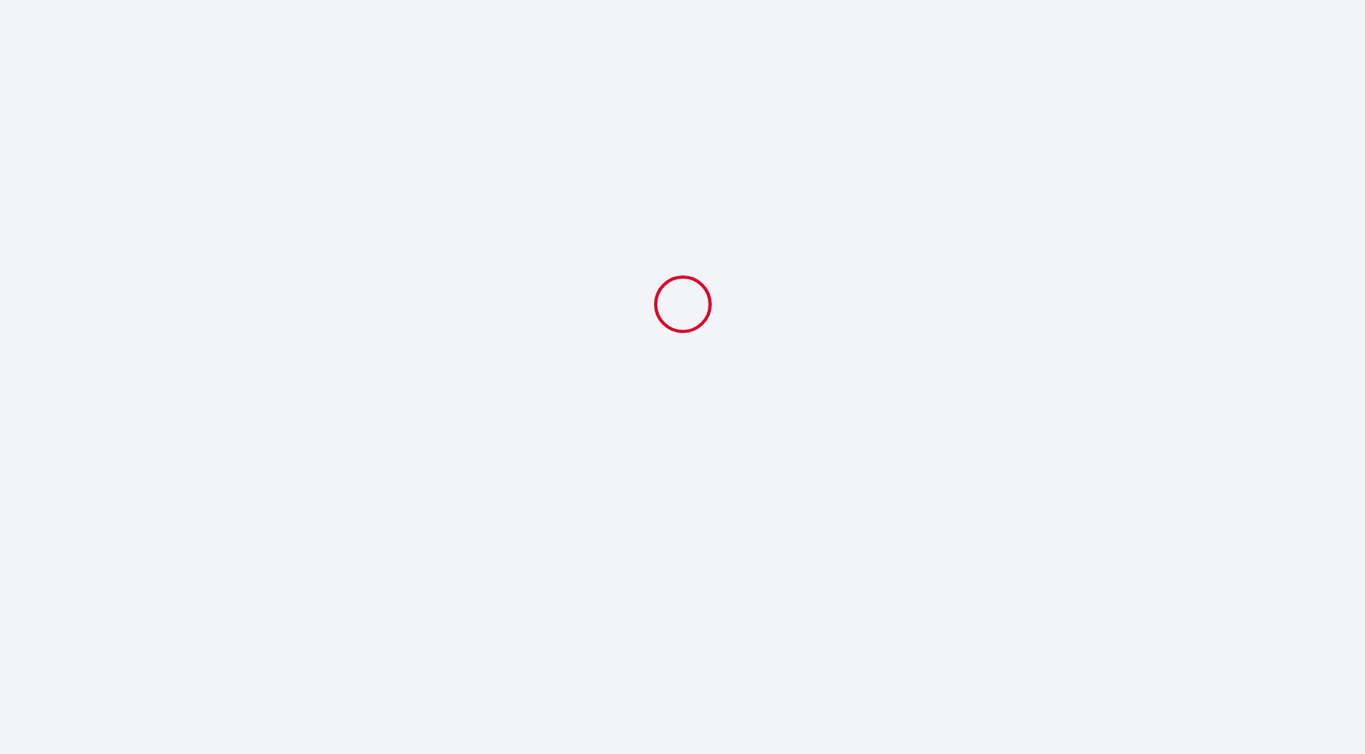
select select
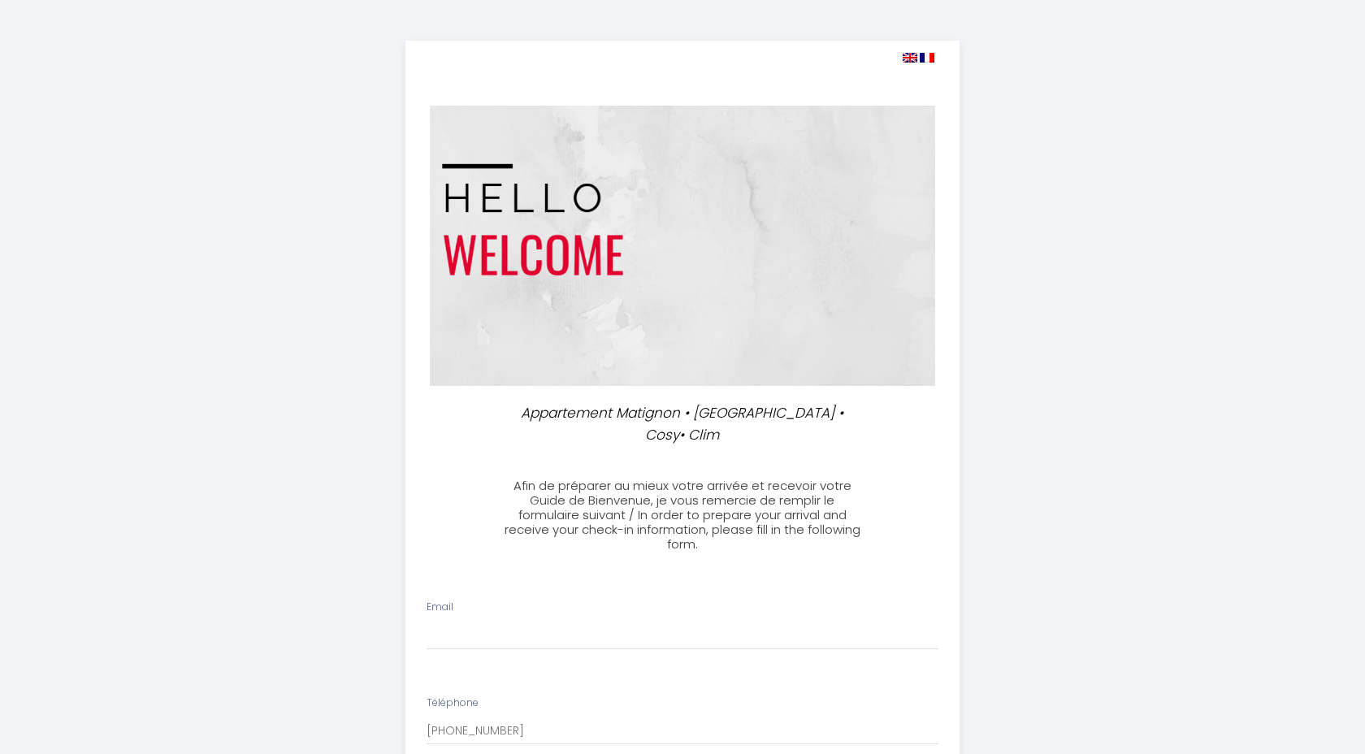
click at [929, 54] on img at bounding box center [927, 58] width 15 height 10
click at [504, 627] on input "Email" at bounding box center [683, 635] width 513 height 29
type input "[EMAIL_ADDRESS][DOMAIN_NAME]"
click at [929, 58] on img at bounding box center [927, 58] width 15 height 10
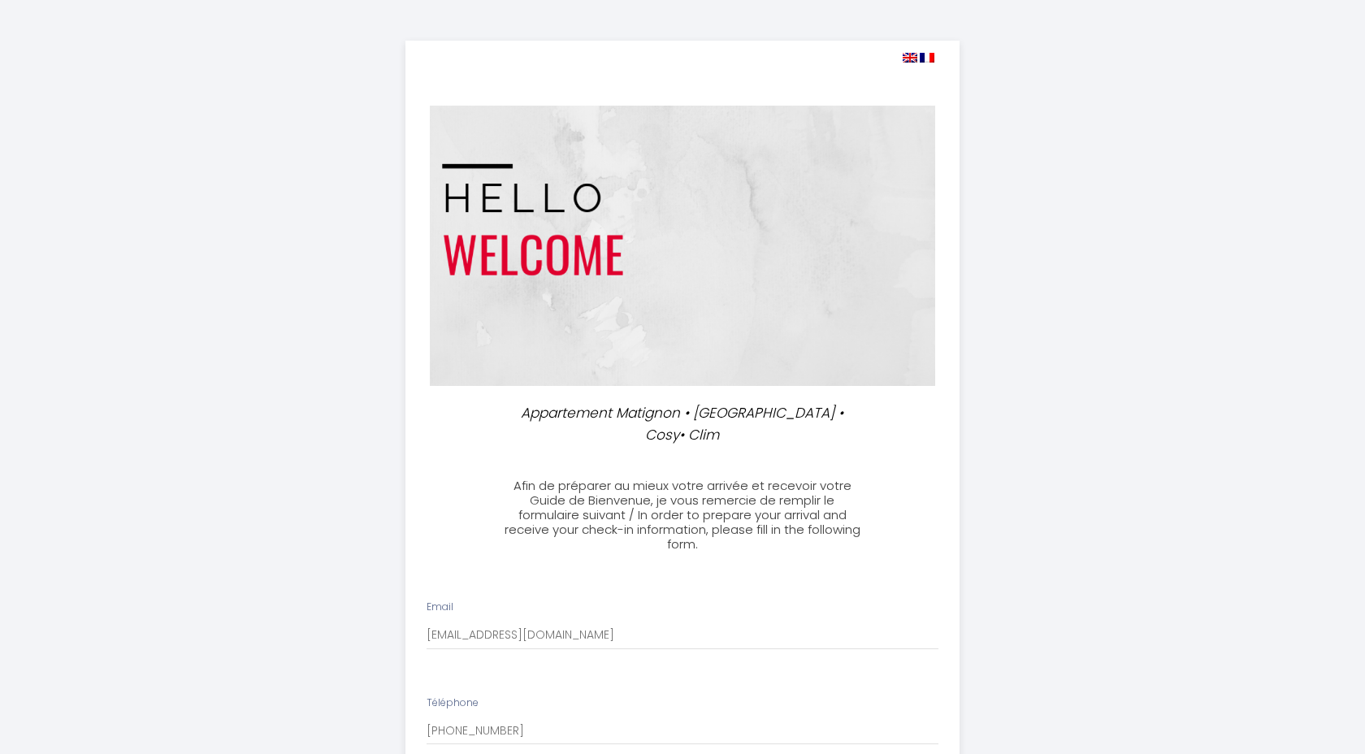
click at [912, 58] on img at bounding box center [910, 58] width 15 height 10
select select
click at [912, 58] on img at bounding box center [910, 58] width 15 height 10
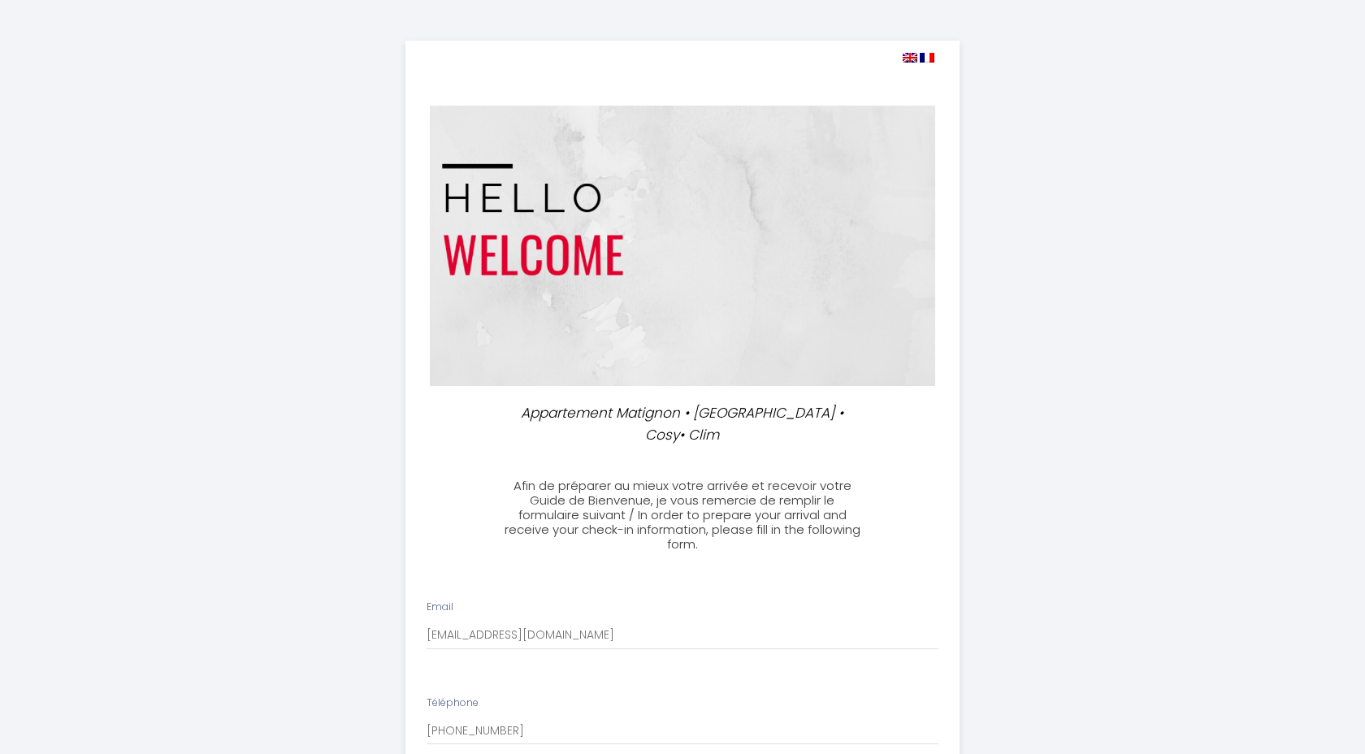
click at [912, 58] on img at bounding box center [910, 58] width 15 height 10
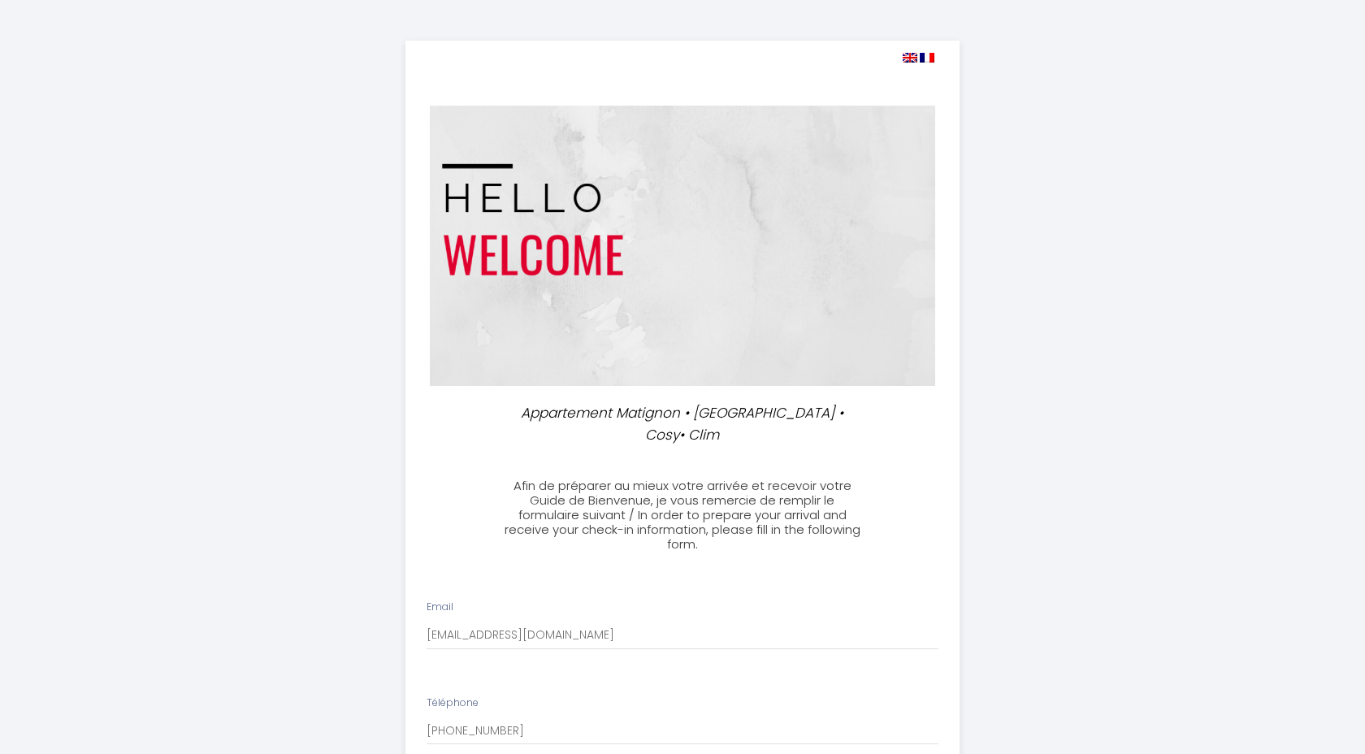
click at [912, 58] on img at bounding box center [910, 58] width 15 height 10
click at [558, 227] on img at bounding box center [682, 246] width 505 height 280
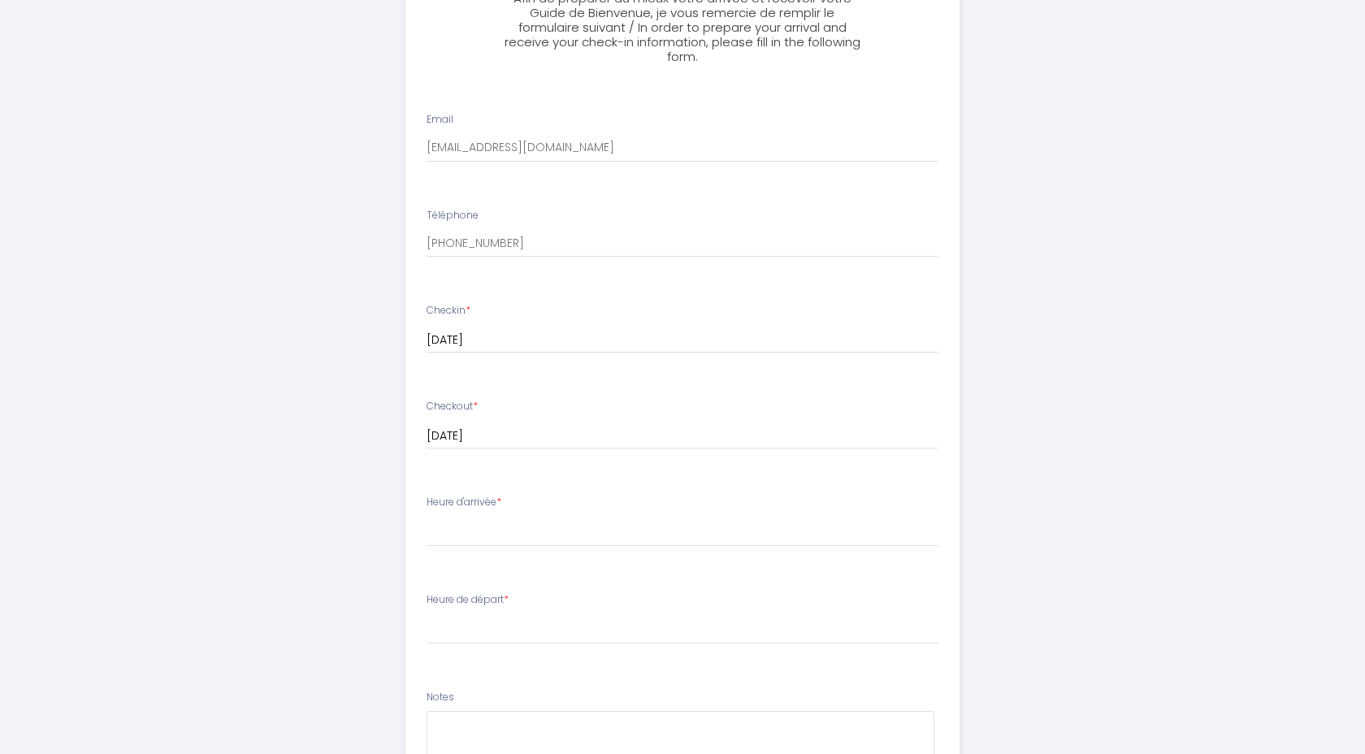
scroll to position [520, 0]
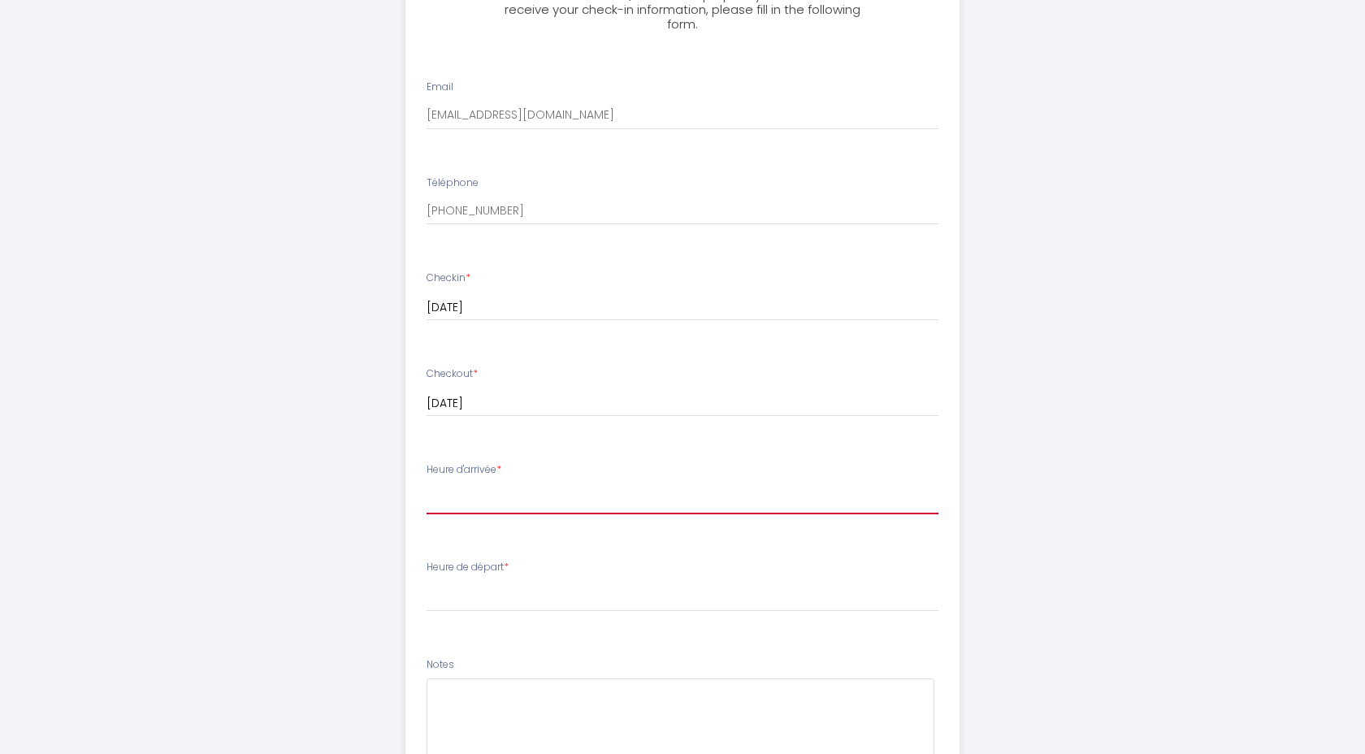
click at [475, 500] on select "16:00 16:30 17:00 17:30 18:00 18:30 19:00 19:30 20:00 20:30 21:00 21:30 22:00 2…" at bounding box center [683, 498] width 513 height 31
select select "16:00"
click at [457, 492] on select "16:00 16:30 17:00 17:30 18:00 18:30 19:00 19:30 20:00 20:30 21:00 21:30 22:00 2…" at bounding box center [683, 498] width 513 height 31
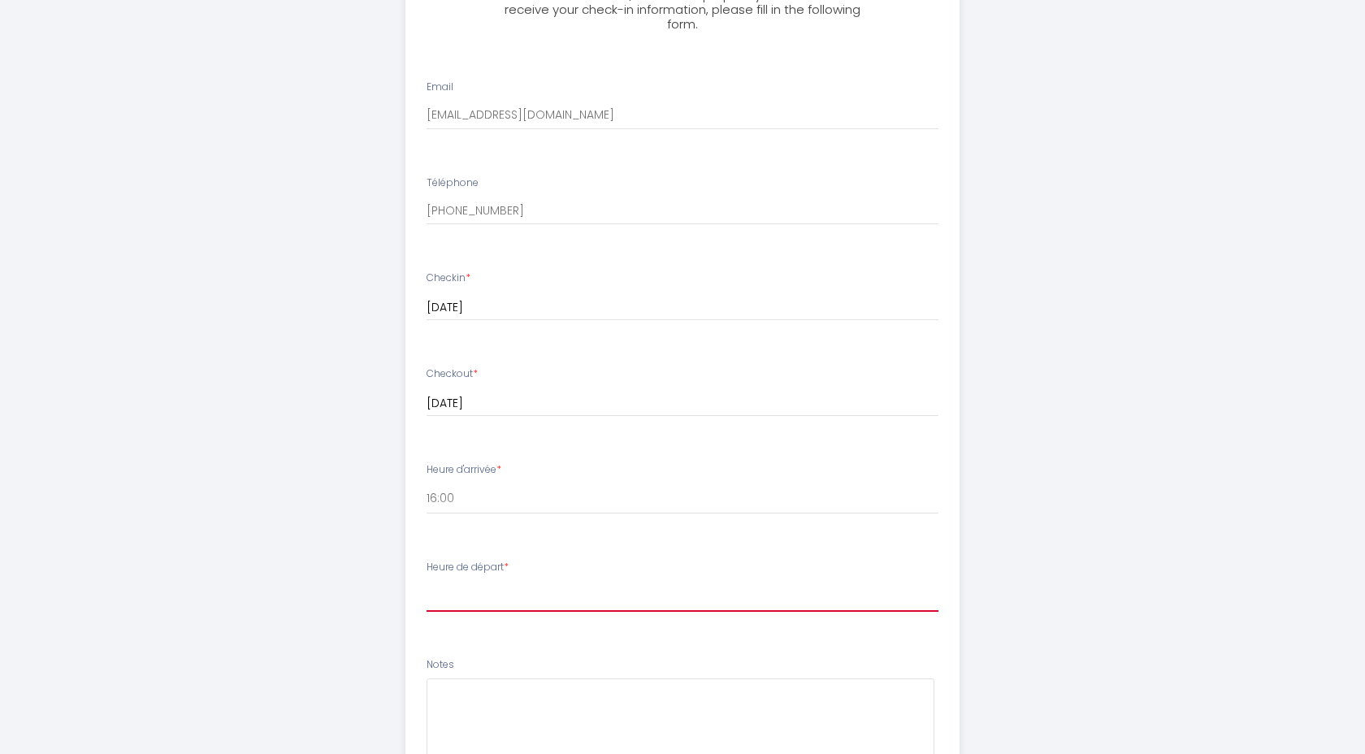
click at [475, 595] on select "00:00 00:30 01:00 01:30 02:00 02:30 03:00 03:30 04:00 04:30 05:00 05:30 06:00 0…" at bounding box center [683, 596] width 513 height 31
select select "06:00"
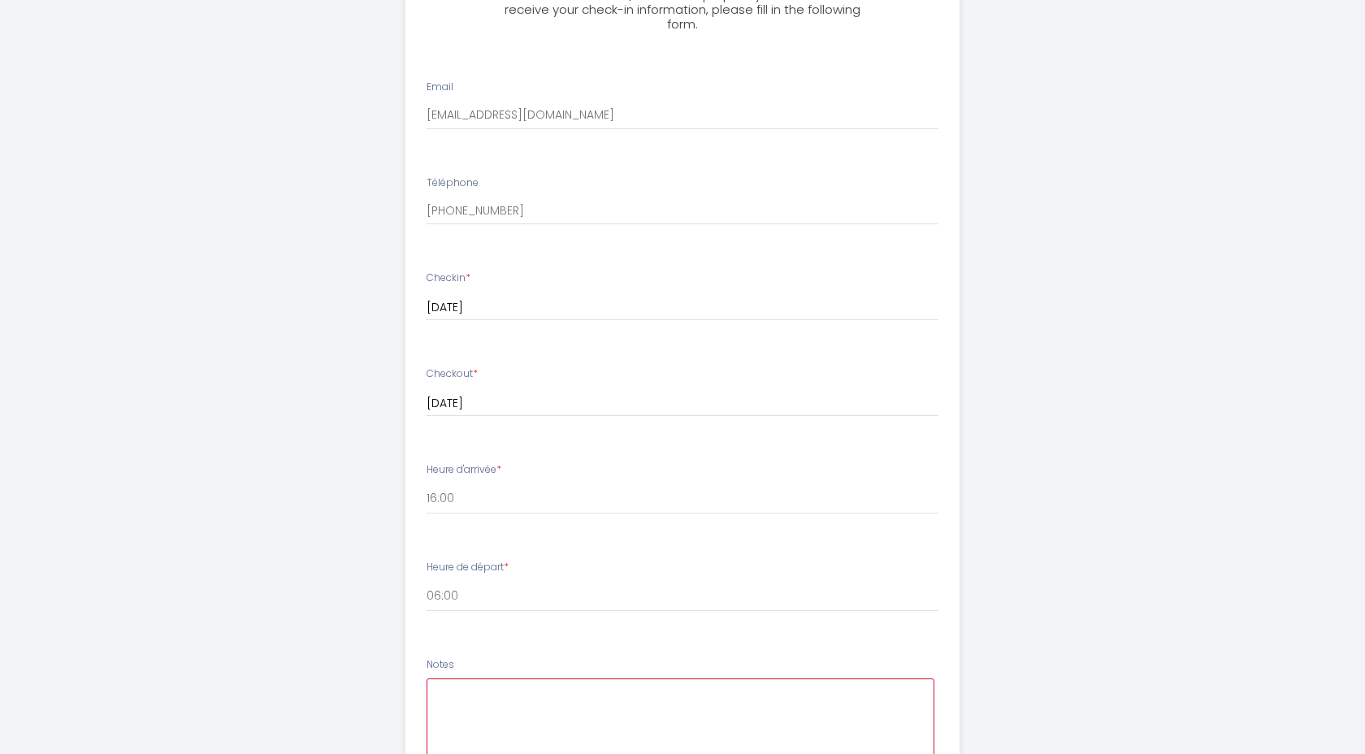
click at [457, 690] on textarea at bounding box center [681, 727] width 509 height 98
click at [545, 693] on textarea "My flight arrives at 10:10" at bounding box center [681, 727] width 509 height 98
click at [652, 693] on textarea "My flight arrives at CDG at 10:10" at bounding box center [681, 727] width 509 height 98
click at [771, 695] on textarea "My flight arrives at CDG at 10:10 on 27/8; I am hoping to get nto the apartment" at bounding box center [681, 727] width 509 height 98
click at [896, 691] on textarea "My flight arrives at CDG at 10:10 on 27/8; I am hoping to get into the apartment" at bounding box center [681, 727] width 509 height 98
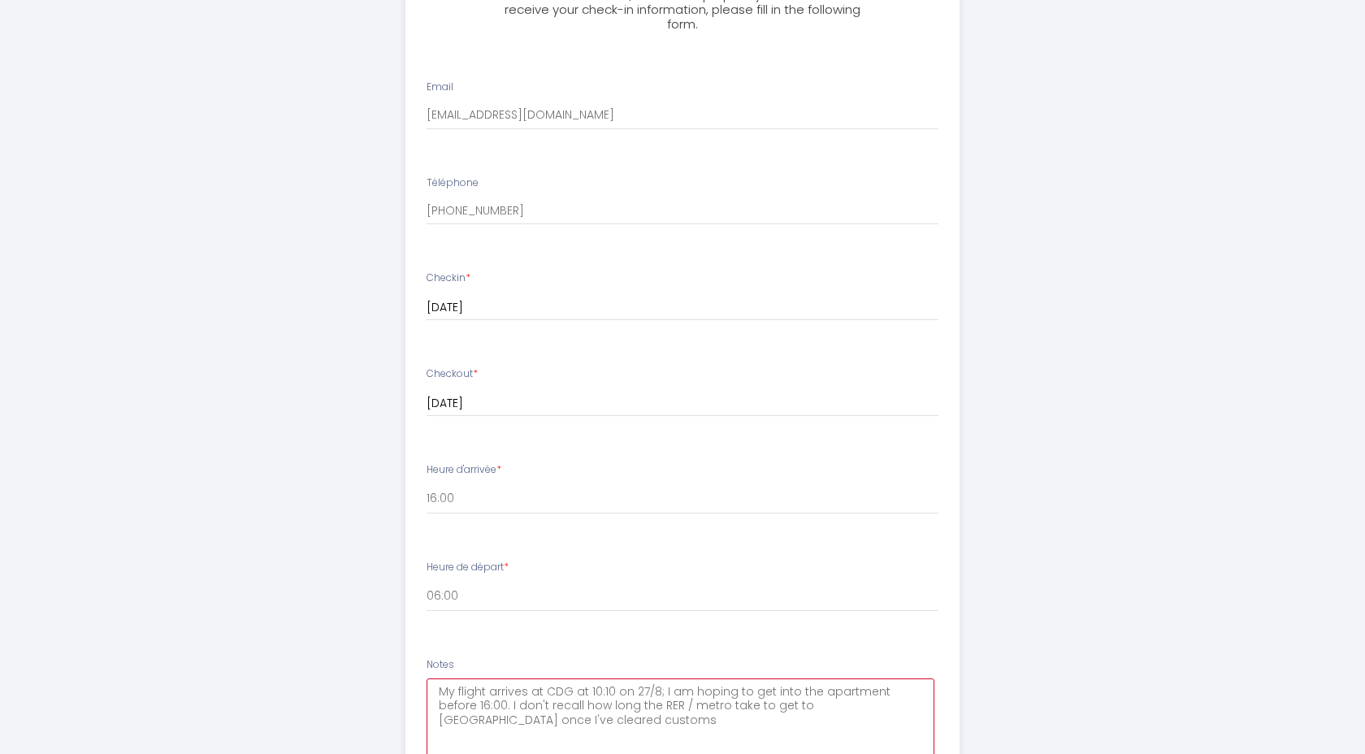
click at [847, 708] on textarea "My flight arrives at CDG at 10:10 on 27/8; I am hoping to get into the apartmen…" at bounding box center [681, 727] width 509 height 98
click at [537, 719] on textarea "My flight arrives at CDG at 10:10 on 27/8; I am hoping to get into the apartmen…" at bounding box center [681, 727] width 509 height 98
click at [704, 747] on textarea "My flight arrives at CDG at 10:10 on 27/8; I am hoping to get into the apartmen…" at bounding box center [681, 725] width 509 height 98
click at [869, 701] on textarea "My flight arrives at CDG at 10:10 on 27/8; I am hoping to get into the apartmen…" at bounding box center [681, 725] width 509 height 98
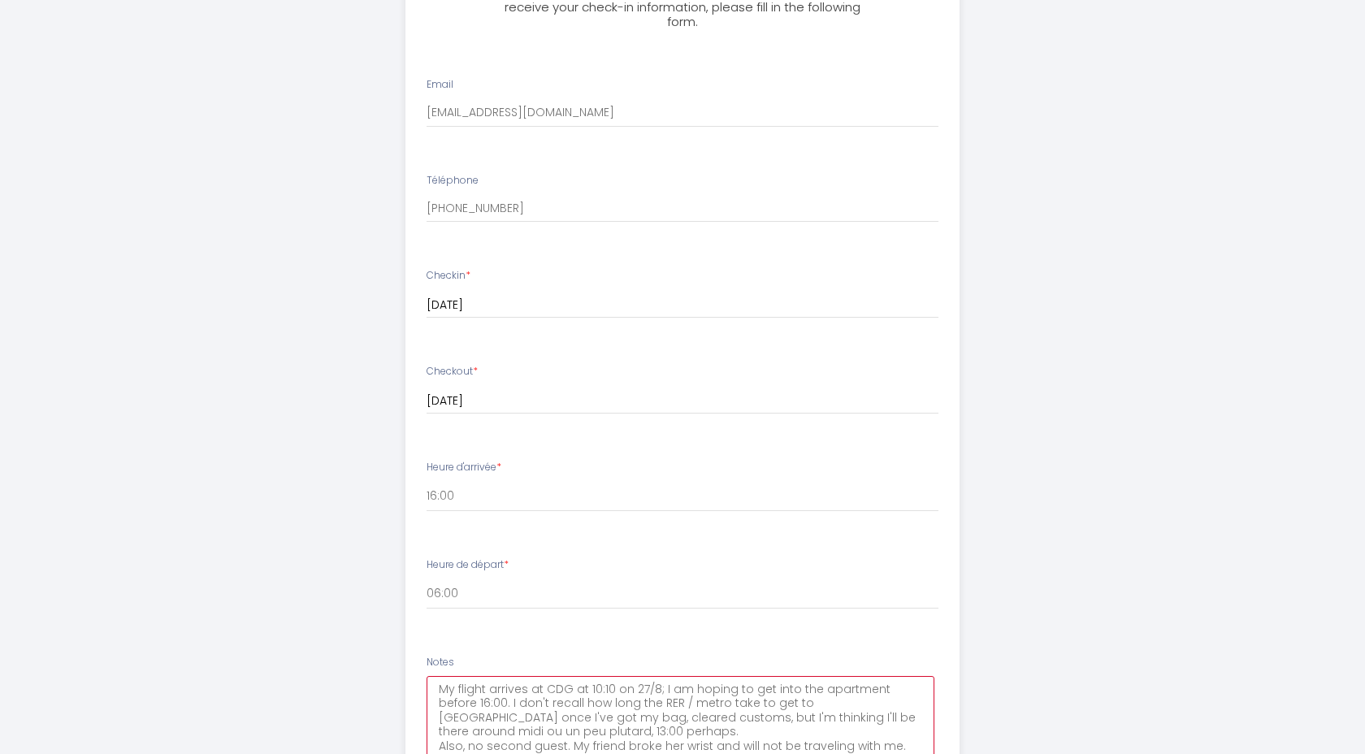
click at [923, 705] on textarea "My flight arrives at CDG at 10:10 on 27/8; I am hoping to get into the apartmen…" at bounding box center [681, 725] width 509 height 98
click at [782, 732] on textarea "My flight arrives at CDG at 10:10 on 27/8; I am hoping to get into the apartmen…" at bounding box center [681, 725] width 509 height 98
click at [916, 743] on textarea "My flight arrives at CDG at 10:10 on 27/8; I am hoping to get into the apartmen…" at bounding box center [681, 725] width 509 height 98
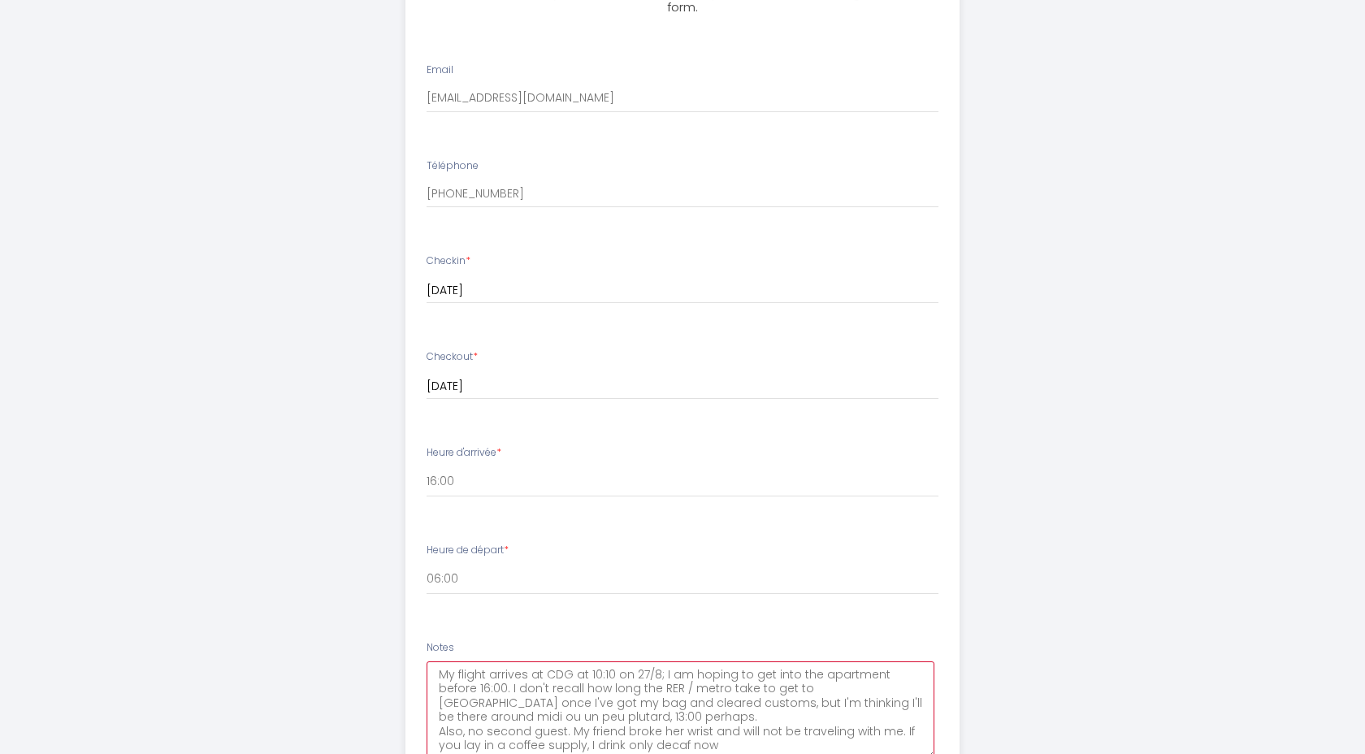
click at [651, 746] on textarea "My flight arrives at CDG at 10:10 on 27/8; I am hoping to get into the apartmen…" at bounding box center [681, 710] width 509 height 98
click at [760, 749] on textarea "My flight arrives at CDG at 10:10 on 27/8; I am hoping to get into the apartmen…" at bounding box center [681, 710] width 509 height 98
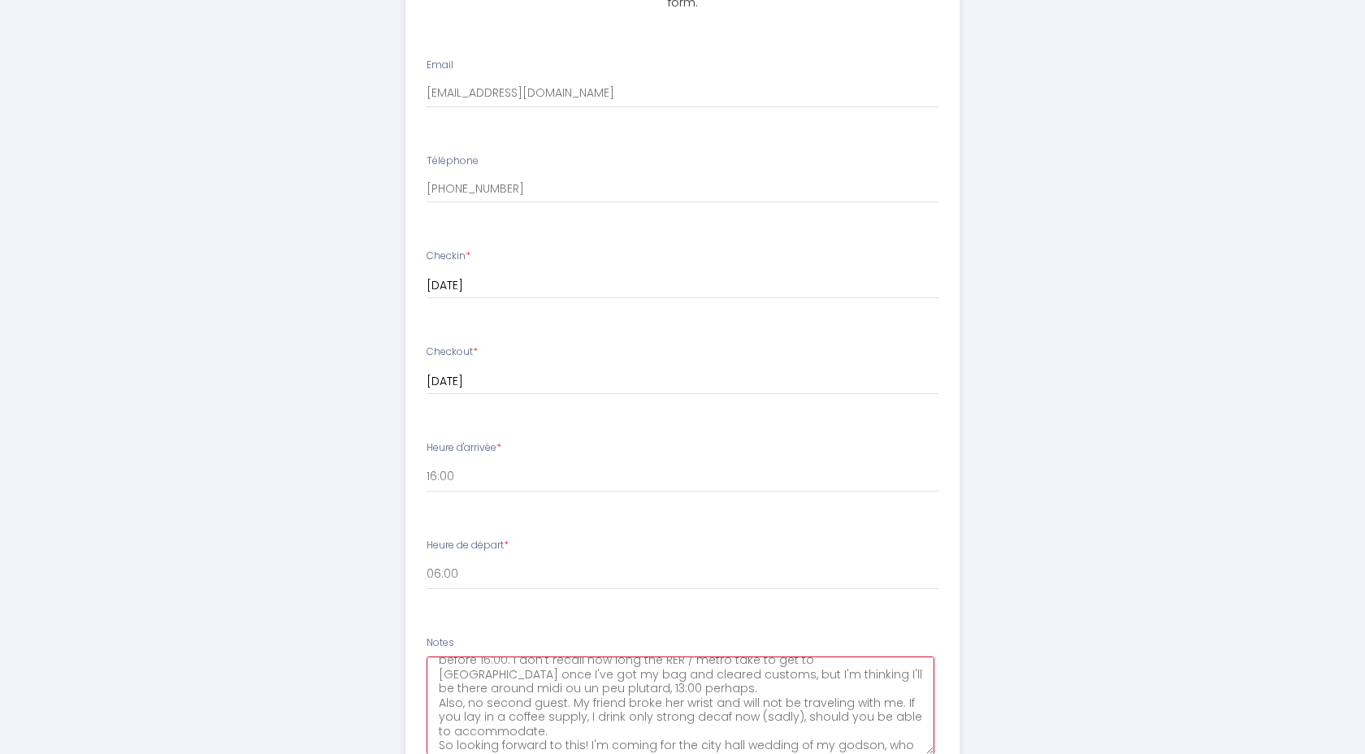
scroll to position [37, 0]
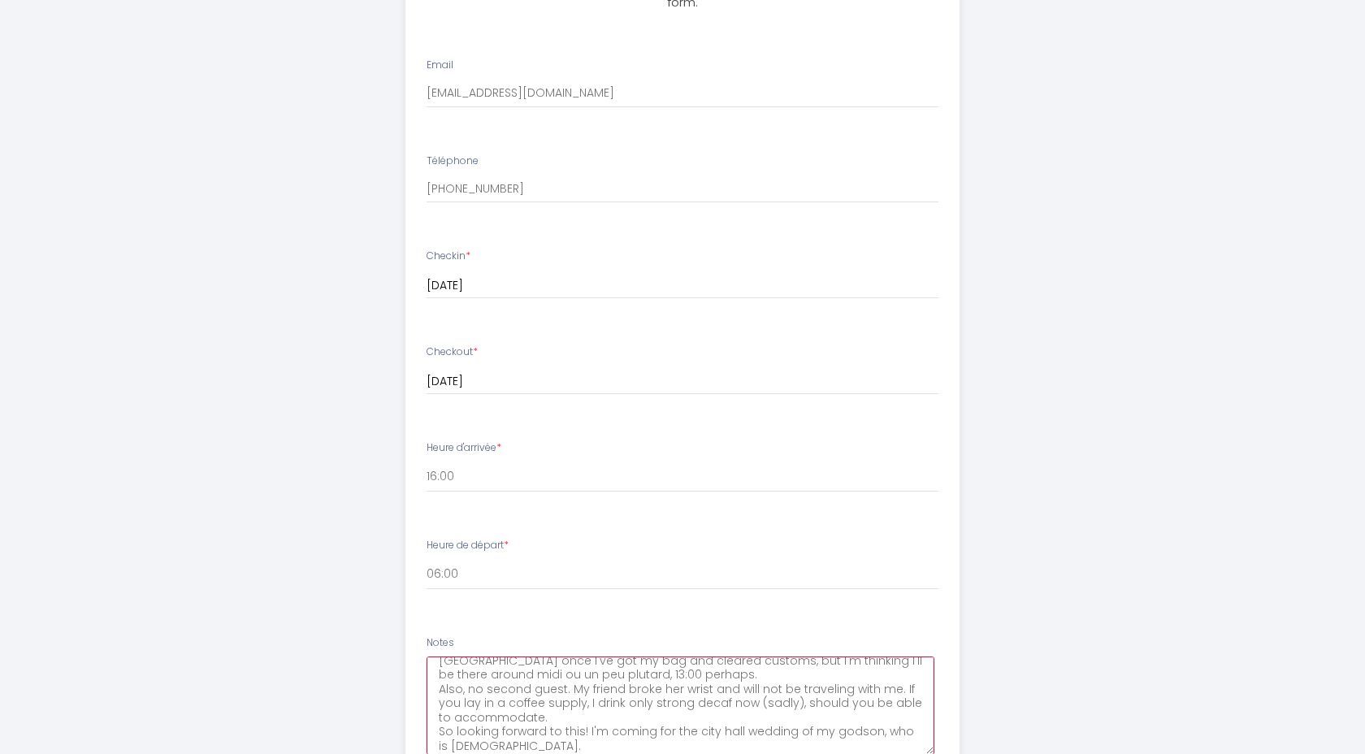
type textarea "My flight arrives at CDG at 10:10 on 27/8; I am hoping to get into the apartmen…"
click at [1046, 735] on div "Appartement Matignon • [GEOGRAPHIC_DATA] • Cosy• Clim Afin de préparer au mieux…" at bounding box center [682, 258] width 832 height 1600
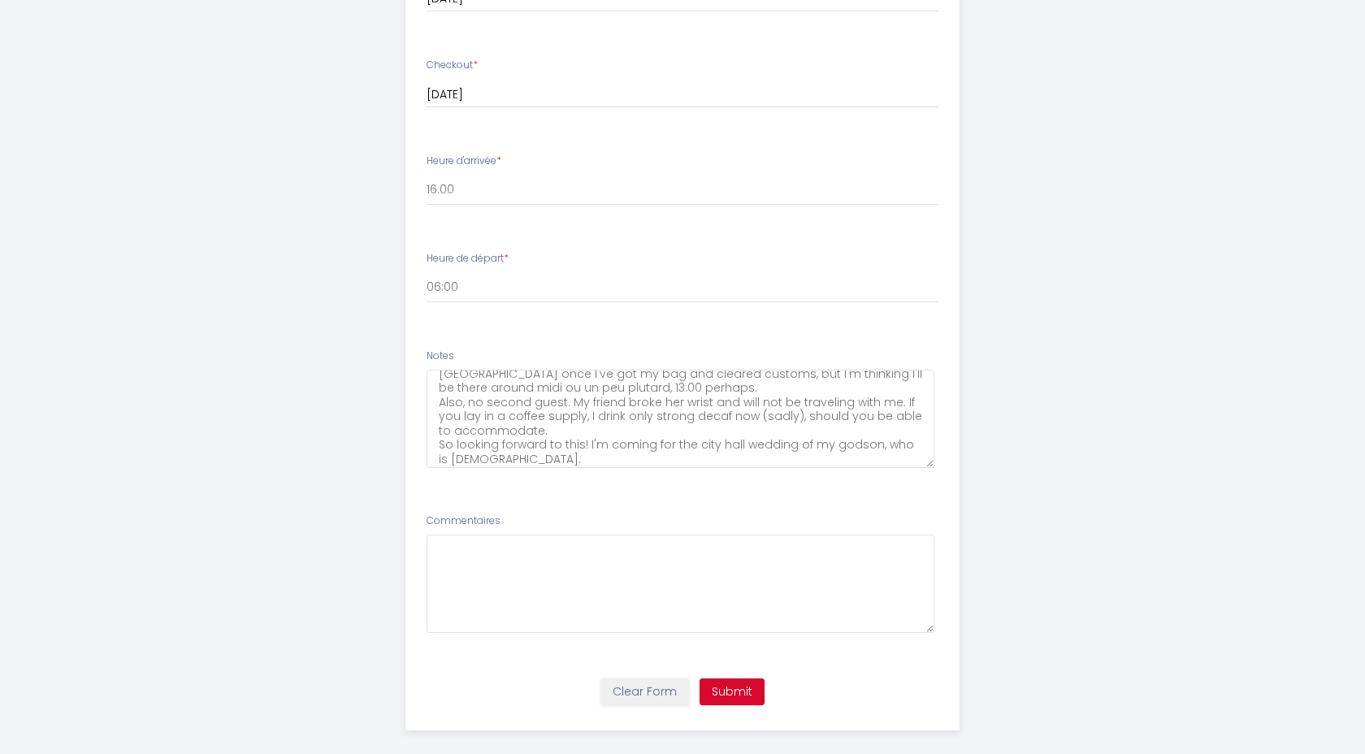
scroll to position [846, 0]
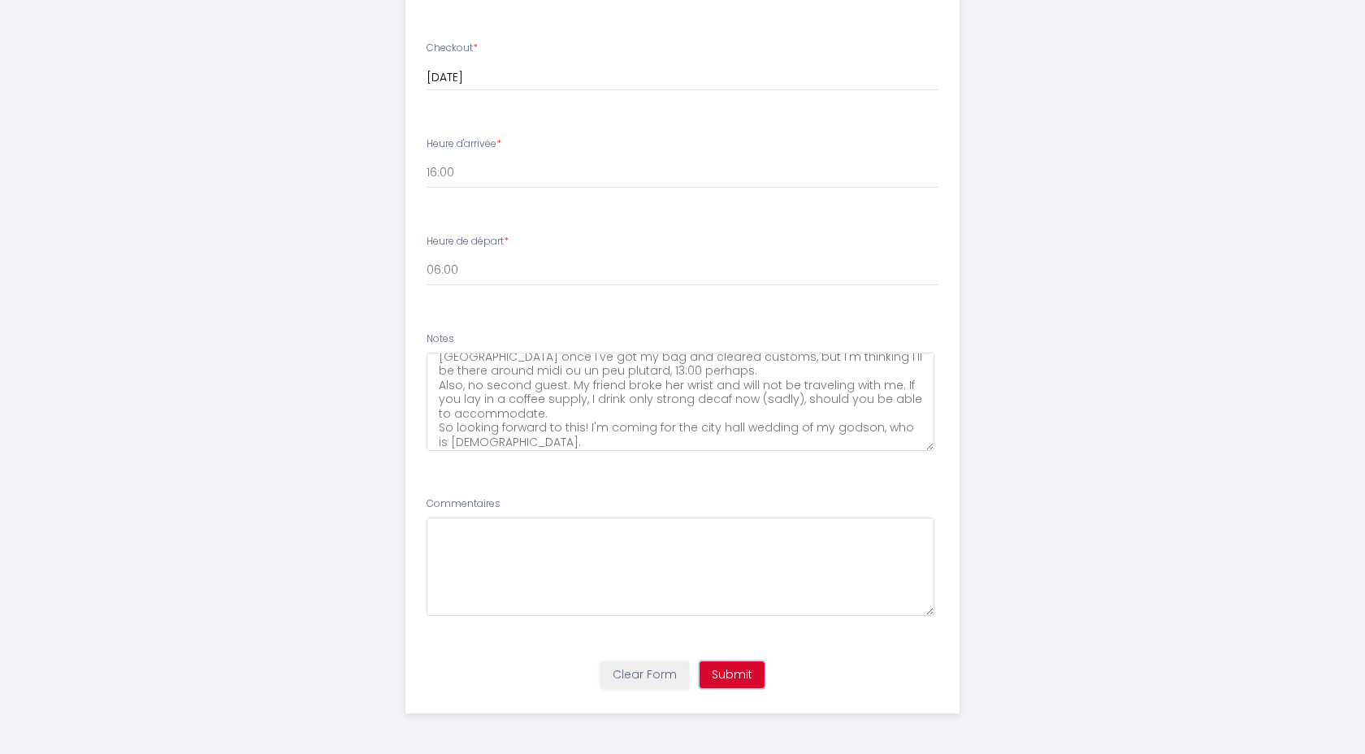
click at [738, 678] on button "Submit" at bounding box center [731, 675] width 65 height 28
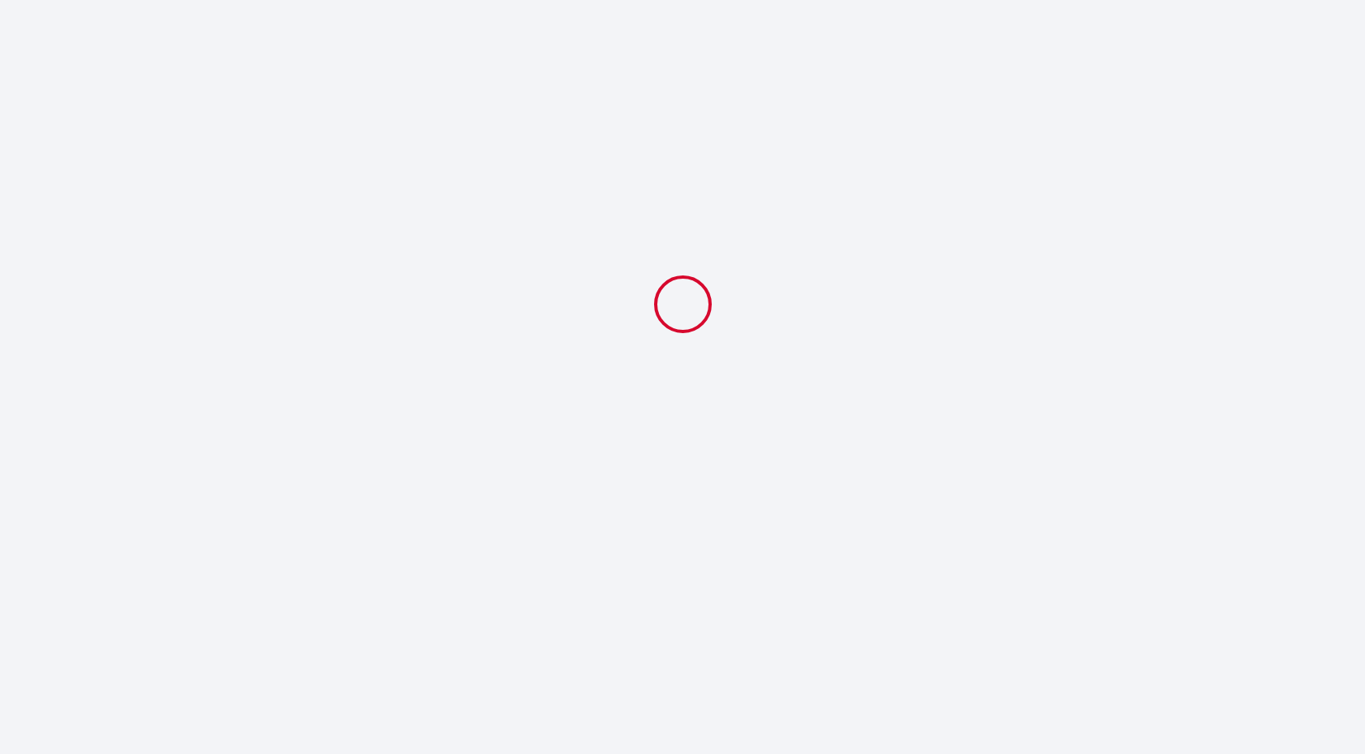
select select "06:00"
